Goal: Transaction & Acquisition: Purchase product/service

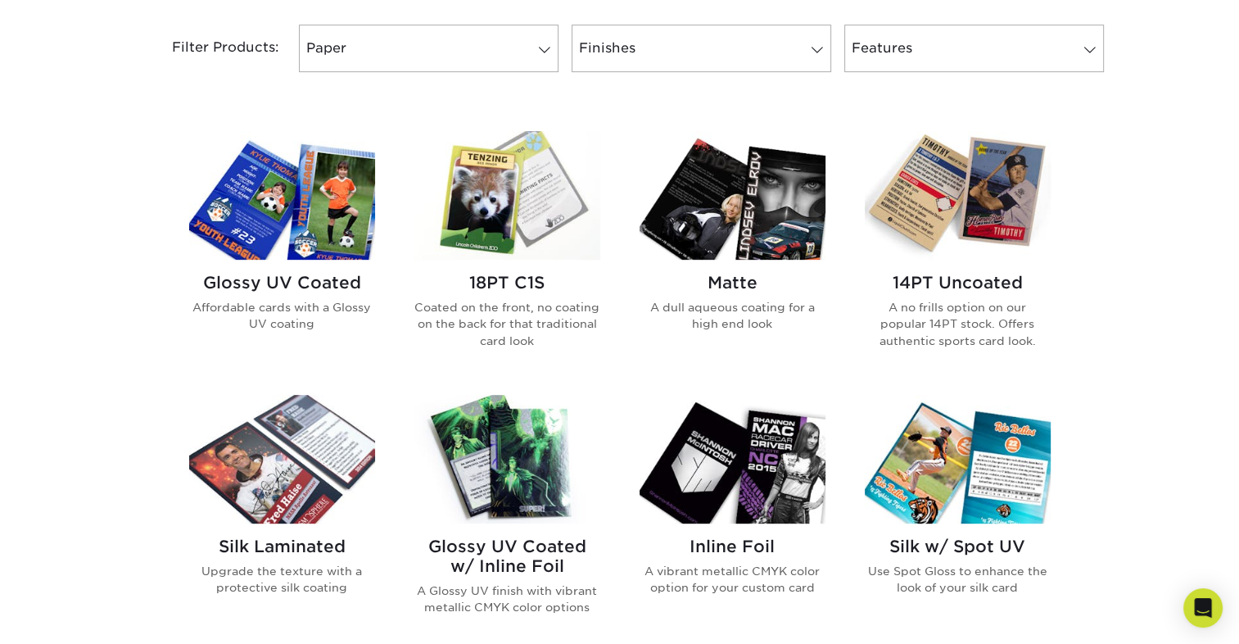
scroll to position [704, 0]
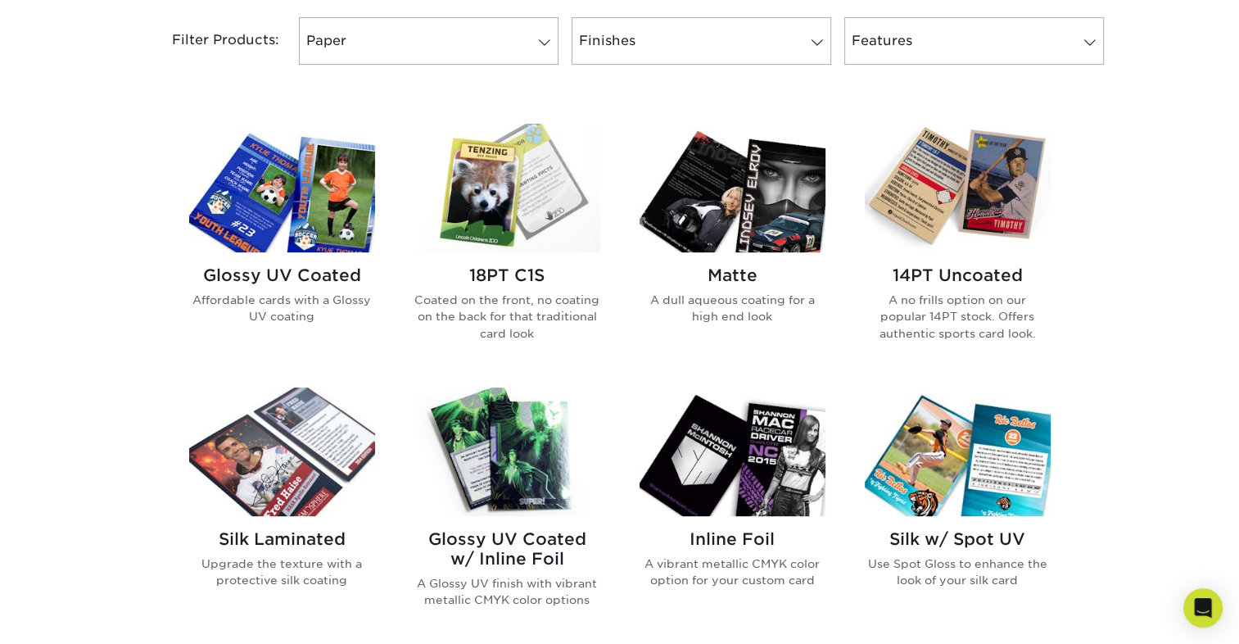
click at [750, 231] on img at bounding box center [733, 188] width 186 height 129
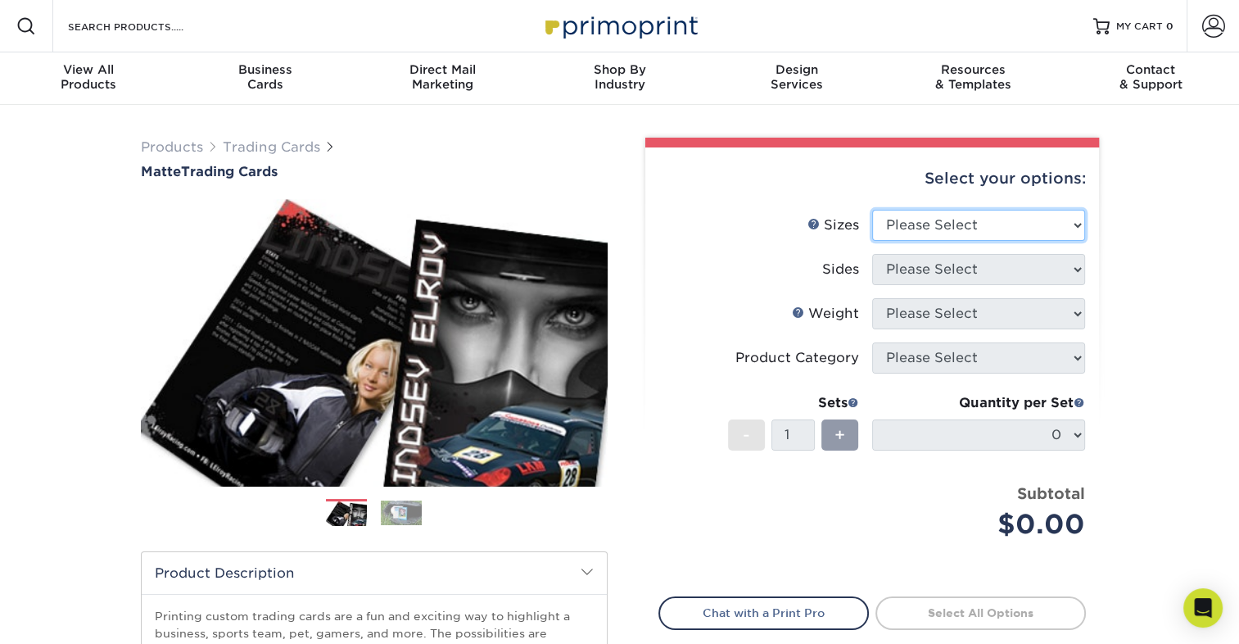
click at [1064, 229] on select "Please Select 2.5" x 3.5"" at bounding box center [978, 225] width 213 height 31
select select "2.50x3.50"
click at [872, 210] on select "Please Select 2.5" x 3.5"" at bounding box center [978, 225] width 213 height 31
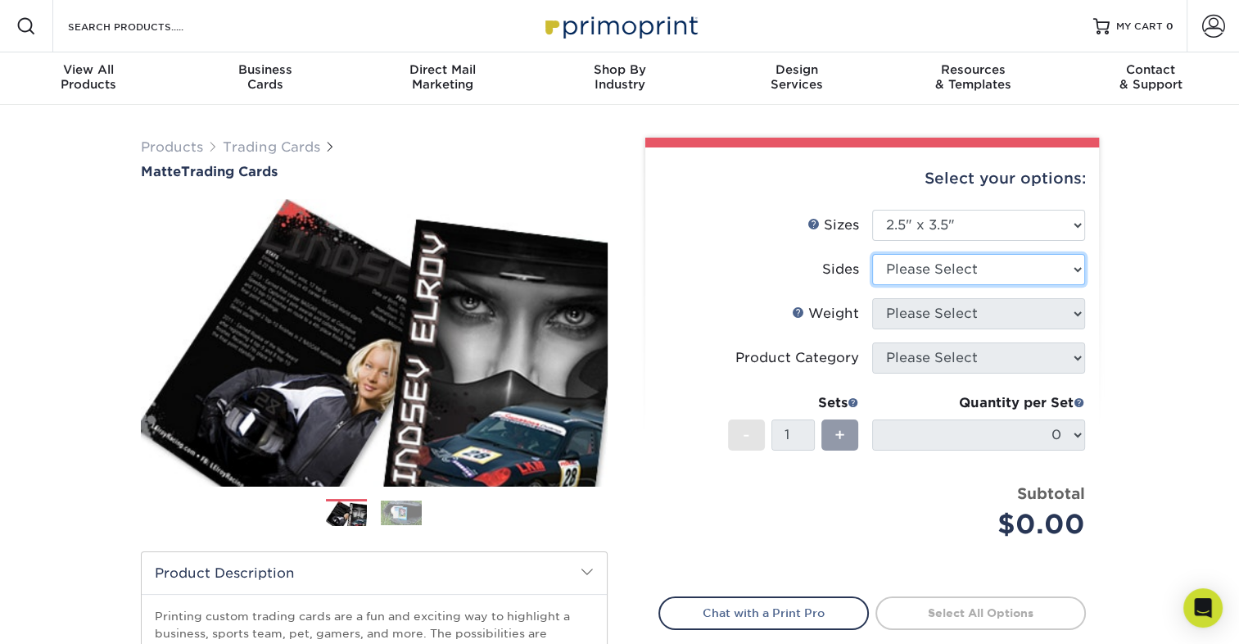
click at [1070, 273] on select "Please Select Print Both Sides Print Front Only" at bounding box center [978, 269] width 213 height 31
select select "13abbda7-1d64-4f25-8bb2-c179b224825d"
click at [872, 254] on select "Please Select Print Both Sides Print Front Only" at bounding box center [978, 269] width 213 height 31
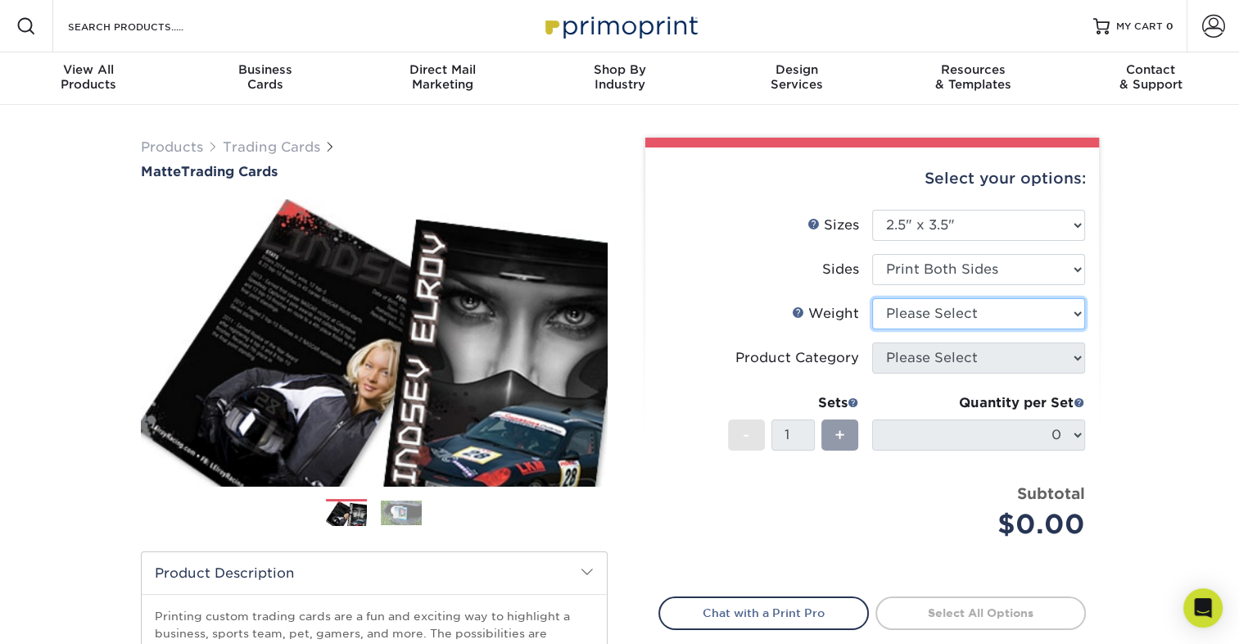
click at [1066, 319] on select "Please Select 16PT 14PT" at bounding box center [978, 313] width 213 height 31
select select "14PT"
click at [872, 298] on select "Please Select 16PT 14PT" at bounding box center [978, 313] width 213 height 31
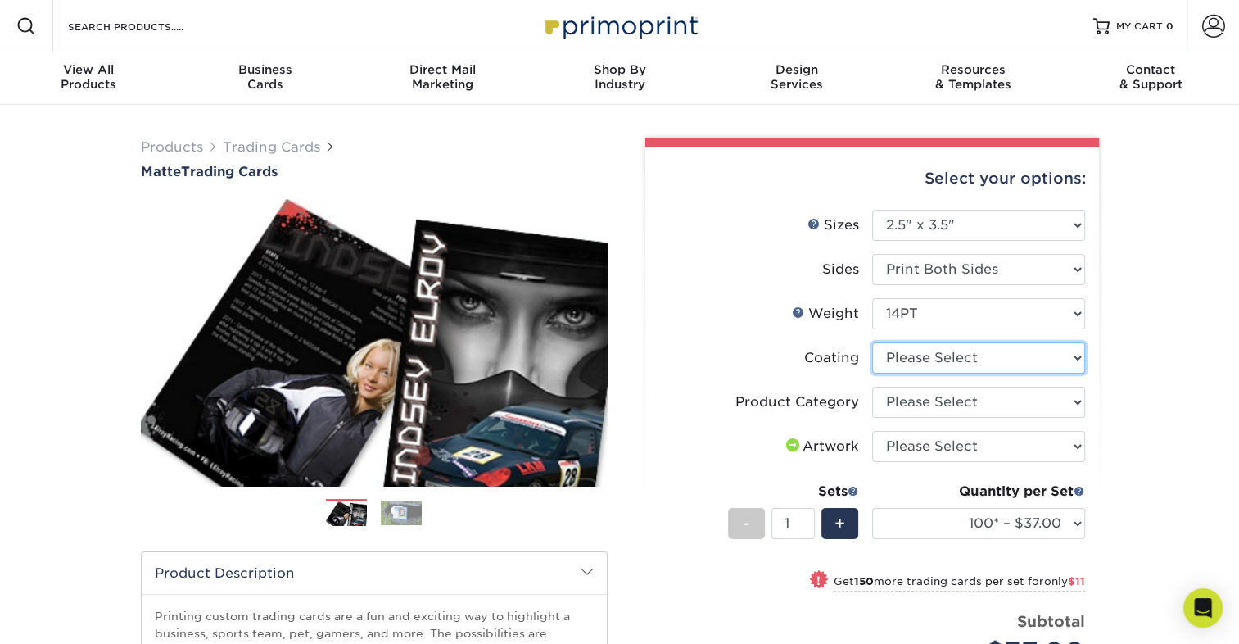
click at [1068, 364] on select at bounding box center [978, 357] width 213 height 31
select select "121bb7b5-3b4d-429f-bd8d-bbf80e953313"
click at [872, 342] on select at bounding box center [978, 357] width 213 height 31
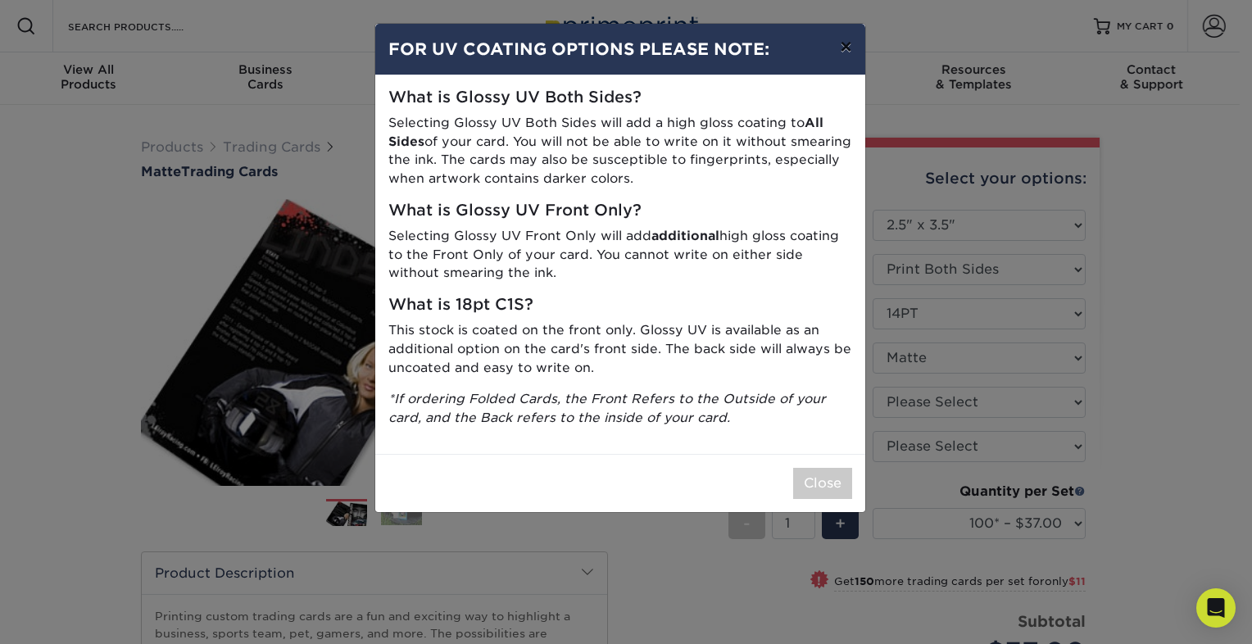
click at [836, 46] on button "×" at bounding box center [846, 47] width 38 height 46
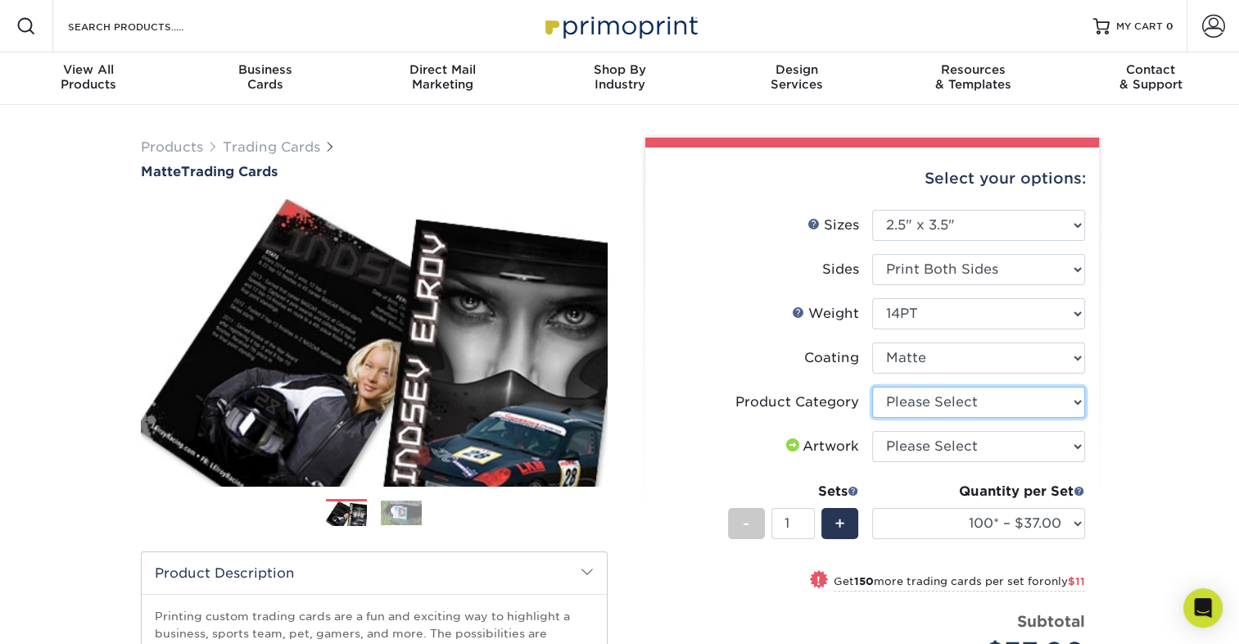
click at [1068, 408] on select "Please Select Trading Cards" at bounding box center [978, 402] width 213 height 31
select select "c2f9bce9-36c2-409d-b101-c29d9d031e18"
click at [872, 387] on select "Please Select Trading Cards" at bounding box center [978, 402] width 213 height 31
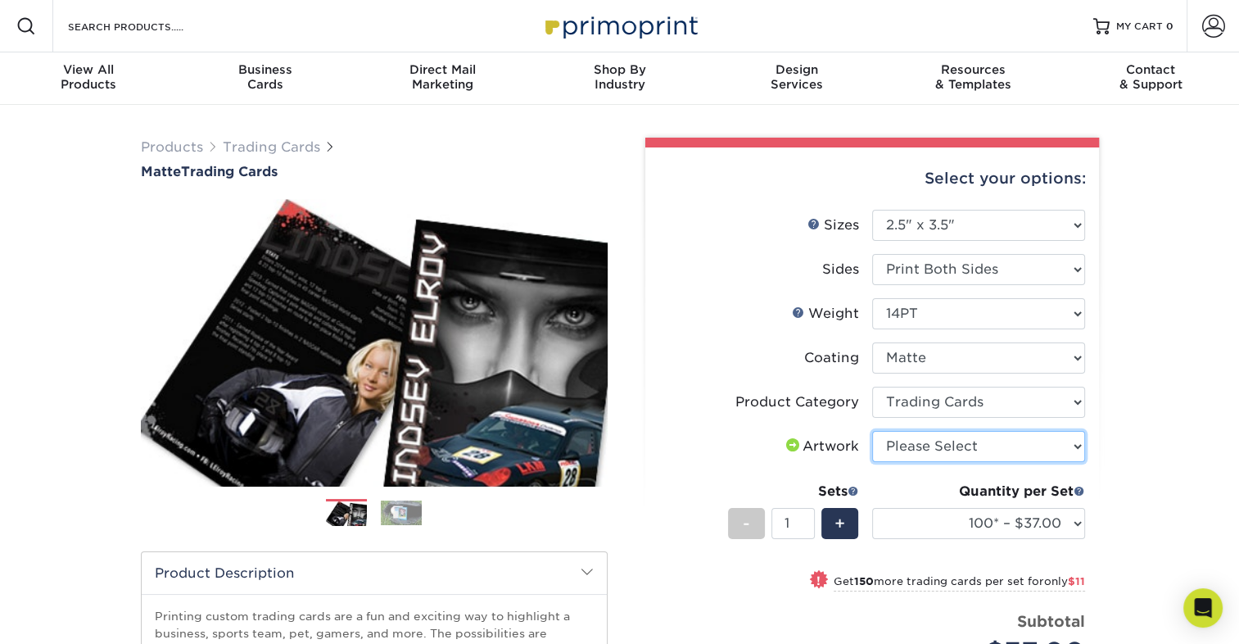
click at [1067, 451] on select "Please Select I will upload files I need a design - $100" at bounding box center [978, 446] width 213 height 31
select select "upload"
click at [872, 431] on select "Please Select I will upload files I need a design - $100" at bounding box center [978, 446] width 213 height 31
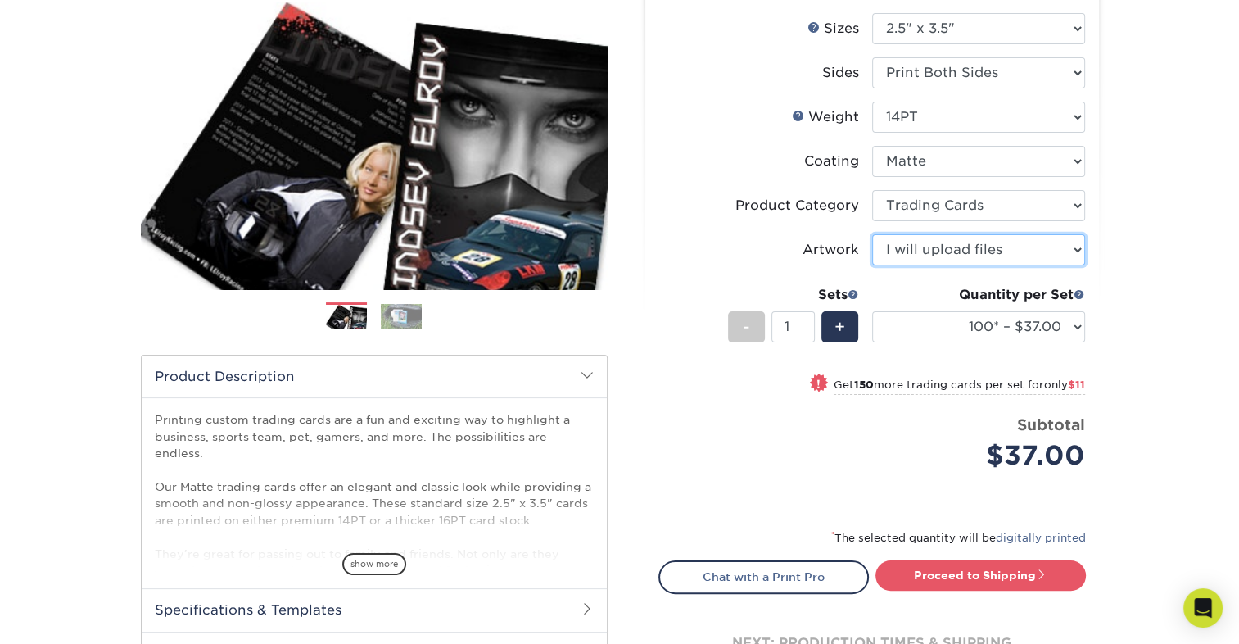
scroll to position [202, 0]
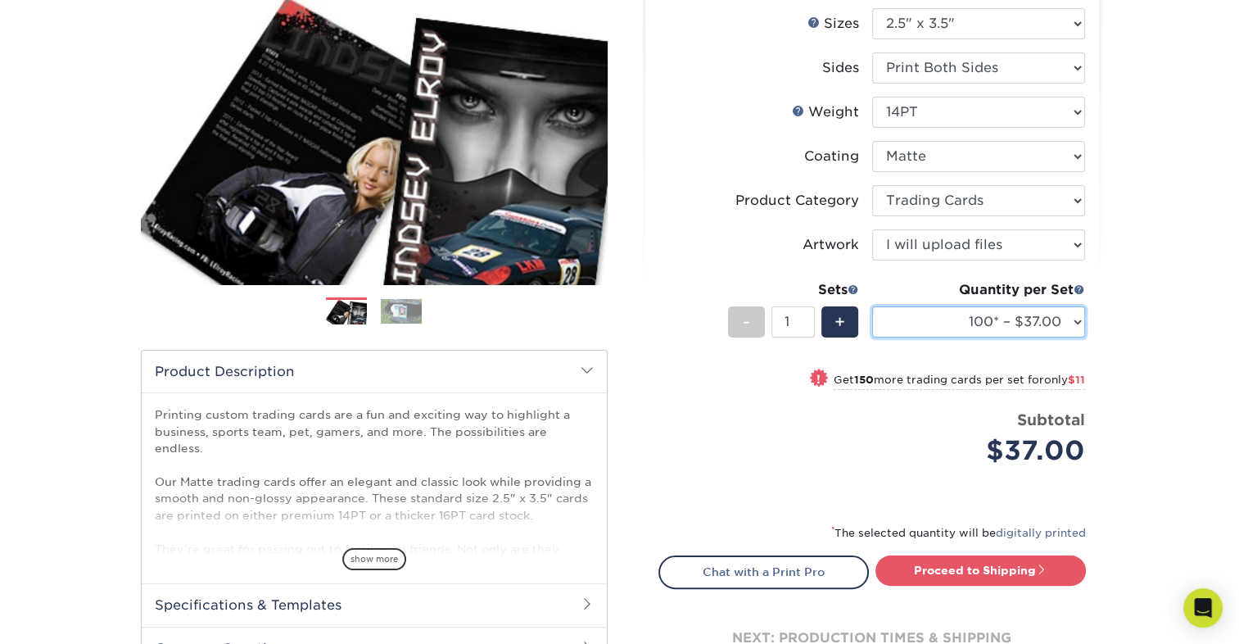
click at [1074, 323] on select "100* – $37.00 250* – $48.00 500* – $59.00 1000 – $72.00 2500 – $144.00 5000 – $…" at bounding box center [978, 321] width 213 height 31
click at [1119, 388] on div "Products Trading Cards Matte Trading Cards" at bounding box center [619, 340] width 1239 height 875
click at [1075, 320] on select "100* – $37.00 250* – $48.00 500* – $59.00 1000 – $72.00 2500 – $144.00 5000 – $…" at bounding box center [978, 321] width 213 height 31
click at [1140, 301] on div "Products Trading Cards Matte Trading Cards" at bounding box center [619, 340] width 1239 height 875
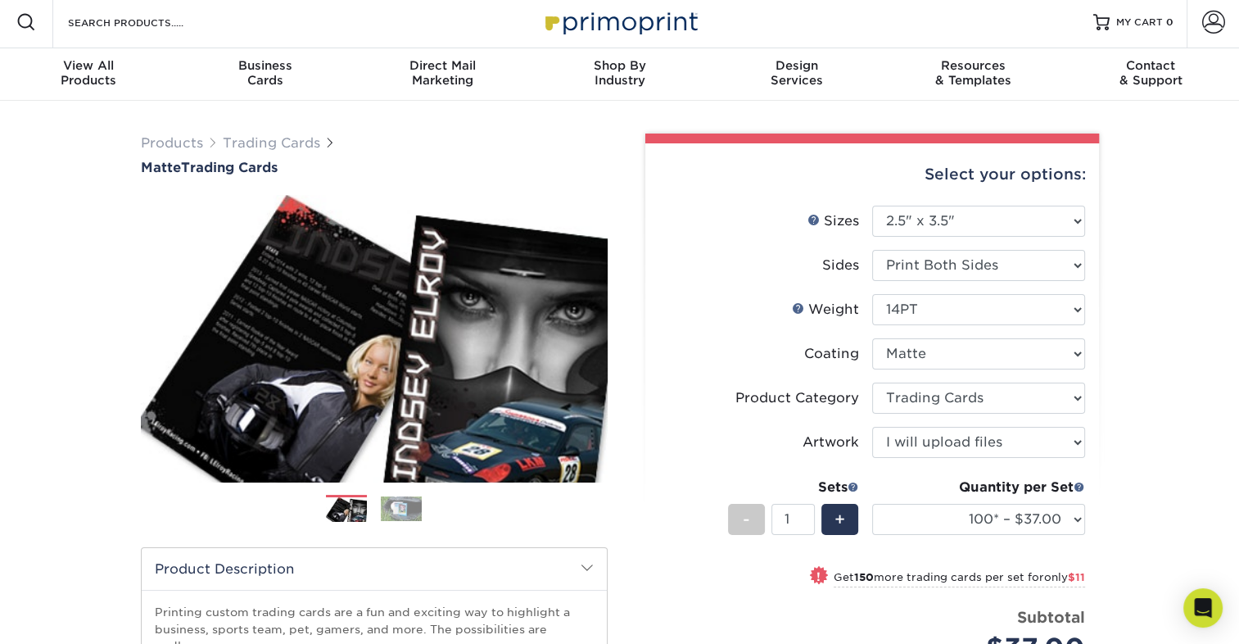
scroll to position [0, 0]
